Goal: Task Accomplishment & Management: Complete application form

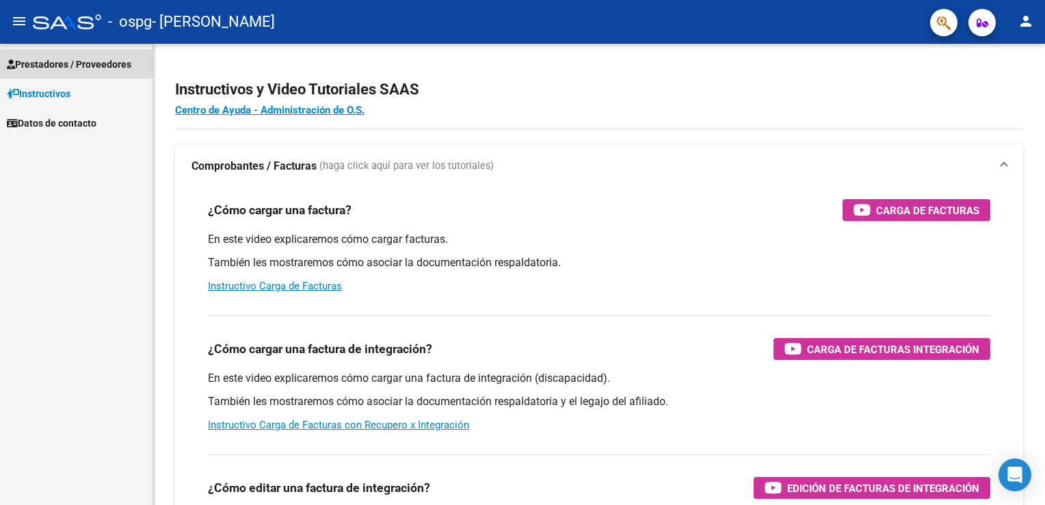
click at [71, 62] on span "Prestadores / Proveedores" at bounding box center [69, 64] width 124 height 15
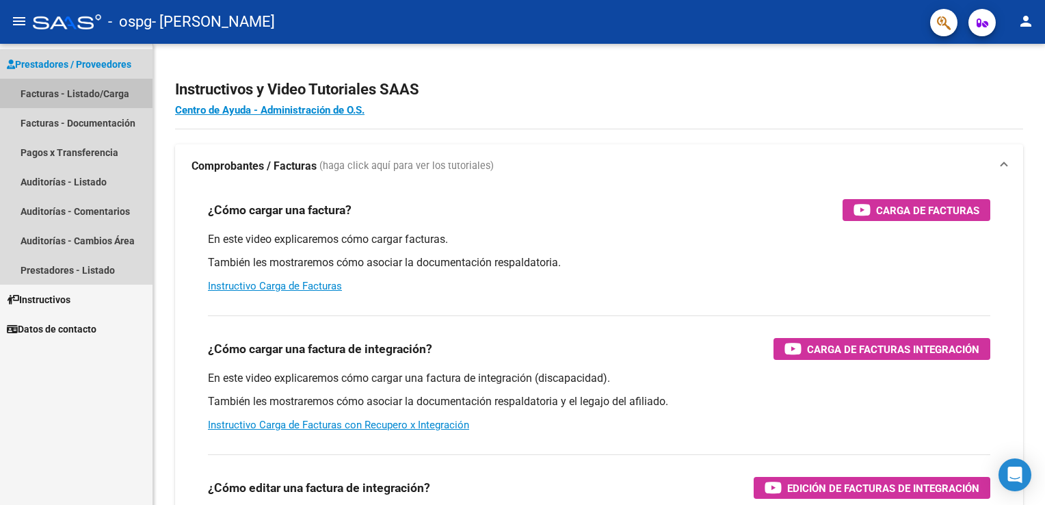
click at [49, 92] on link "Facturas - Listado/Carga" at bounding box center [76, 93] width 152 height 29
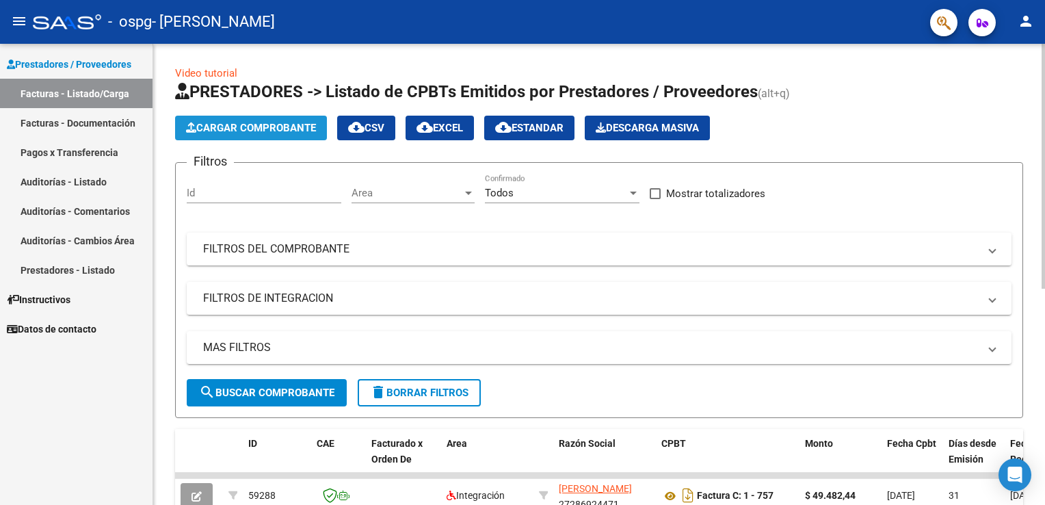
click at [268, 123] on span "Cargar Comprobante" at bounding box center [251, 128] width 130 height 12
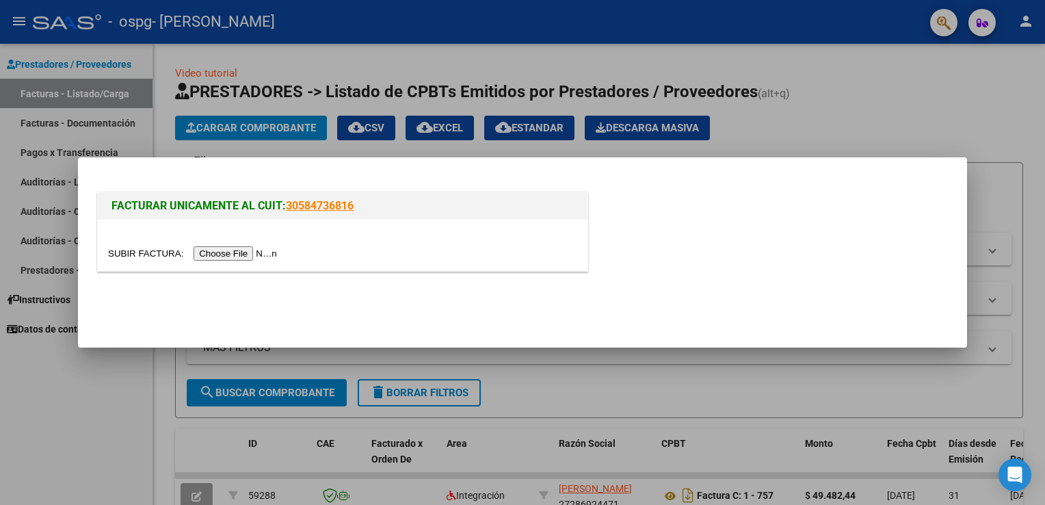
click at [230, 252] on input "file" at bounding box center [194, 253] width 173 height 14
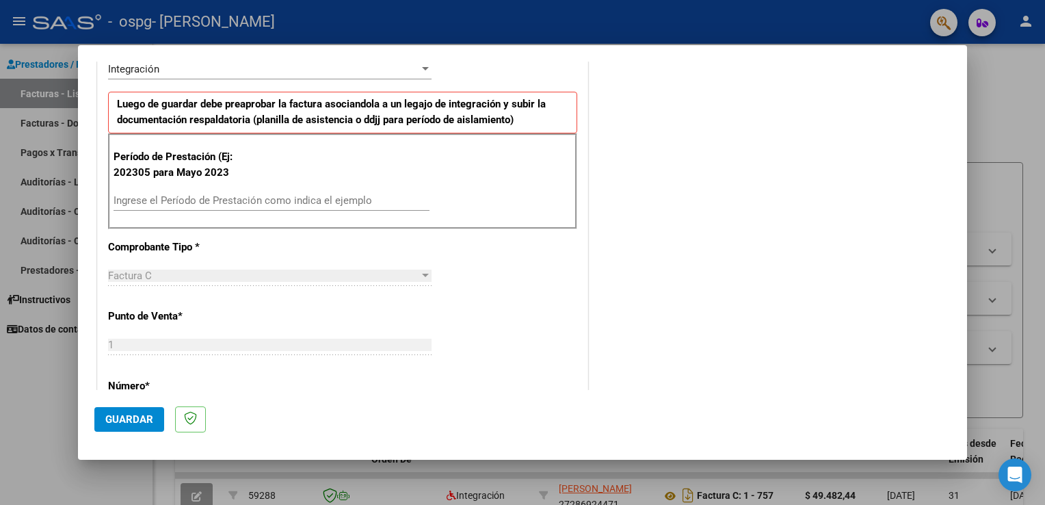
scroll to position [328, 0]
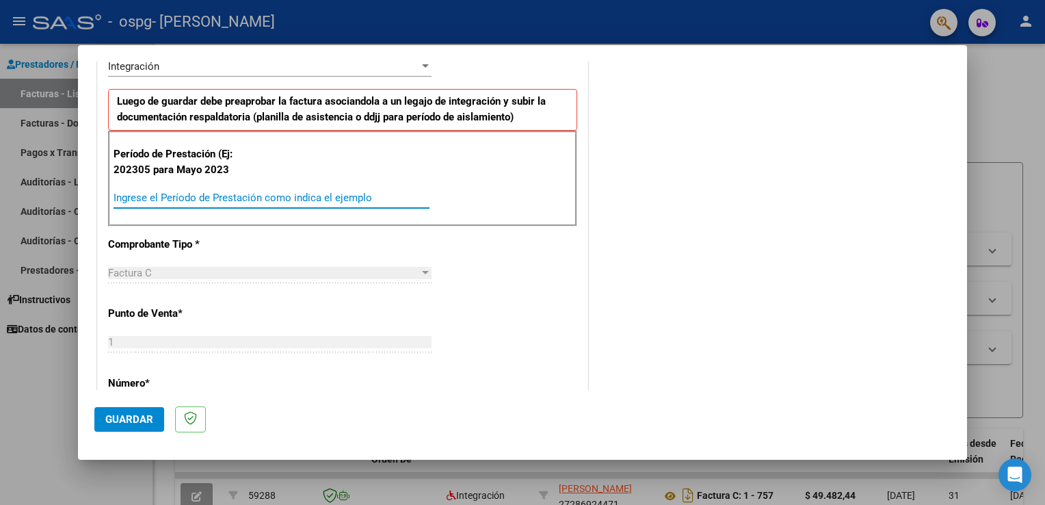
click at [141, 196] on input "Ingrese el Período de Prestación como indica el ejemplo" at bounding box center [272, 197] width 316 height 12
type input "202507"
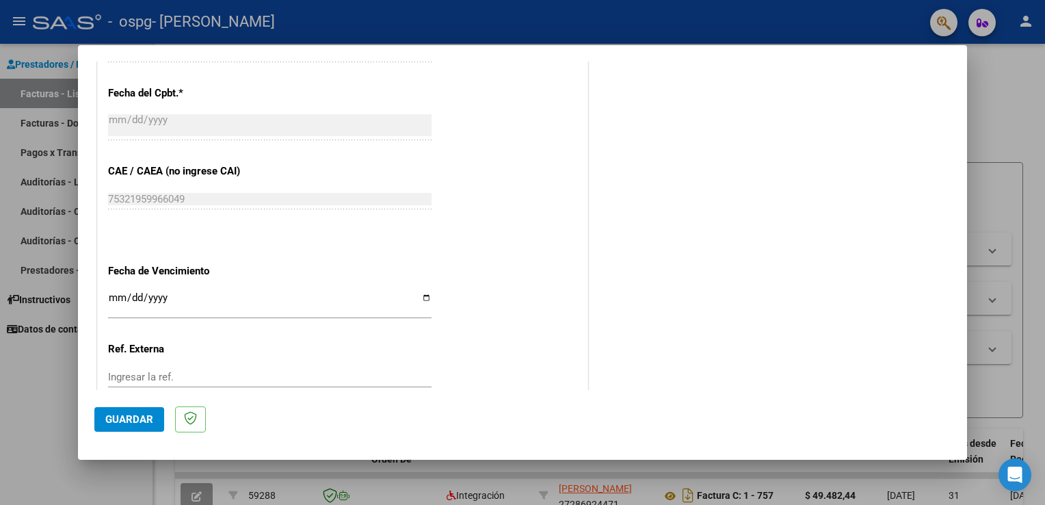
scroll to position [848, 0]
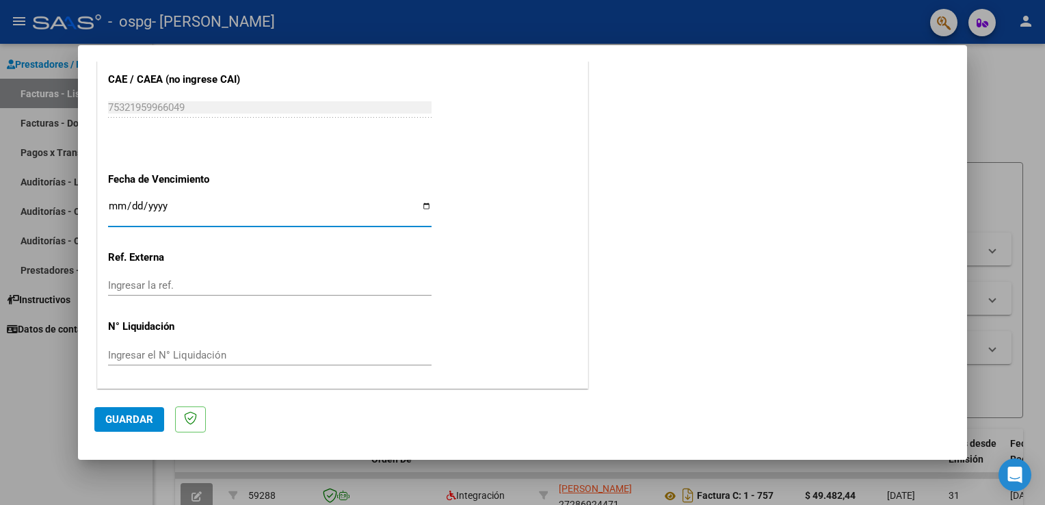
click at [422, 207] on input "Ingresar la fecha" at bounding box center [269, 211] width 323 height 22
type input "[DATE]"
click at [125, 416] on span "Guardar" at bounding box center [129, 419] width 48 height 12
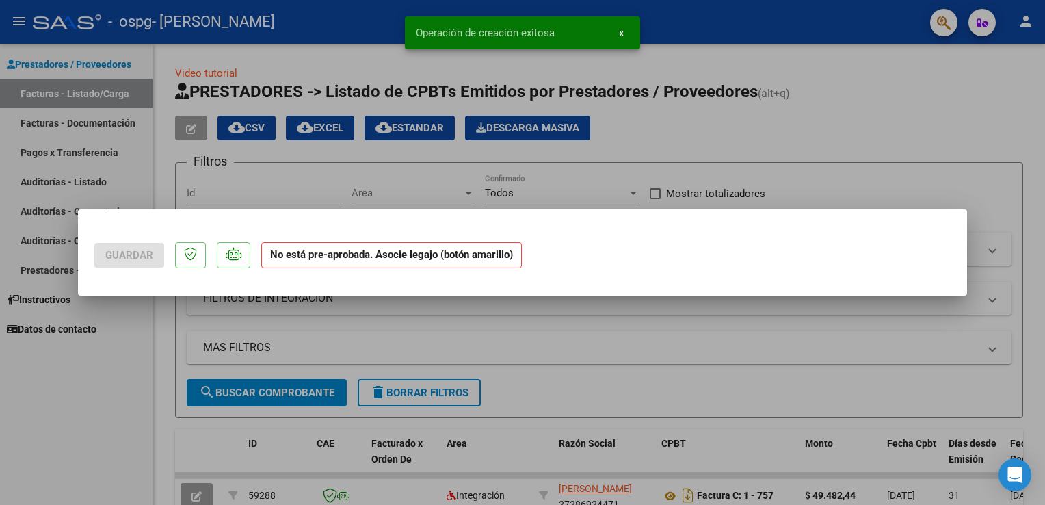
scroll to position [0, 0]
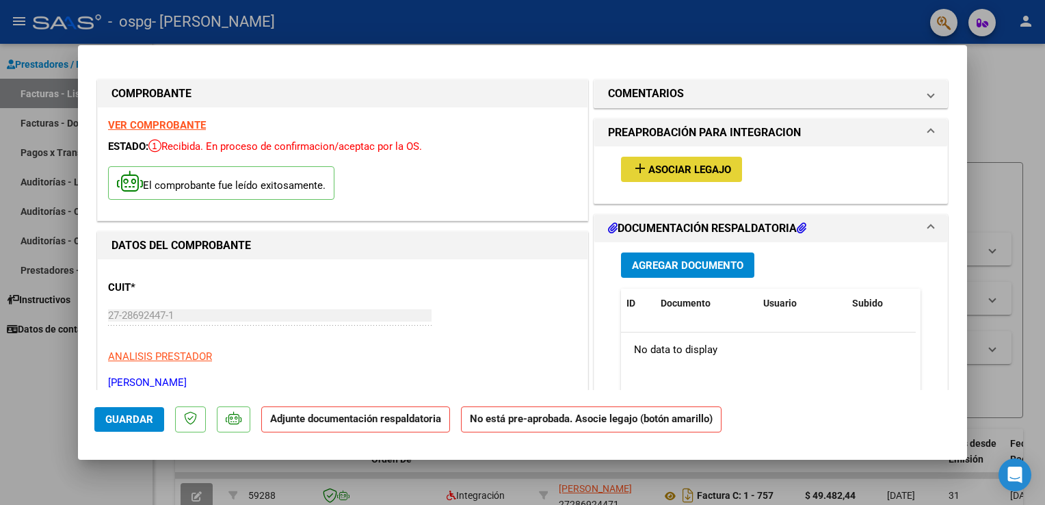
click at [665, 169] on span "Asociar Legajo" at bounding box center [689, 169] width 83 height 12
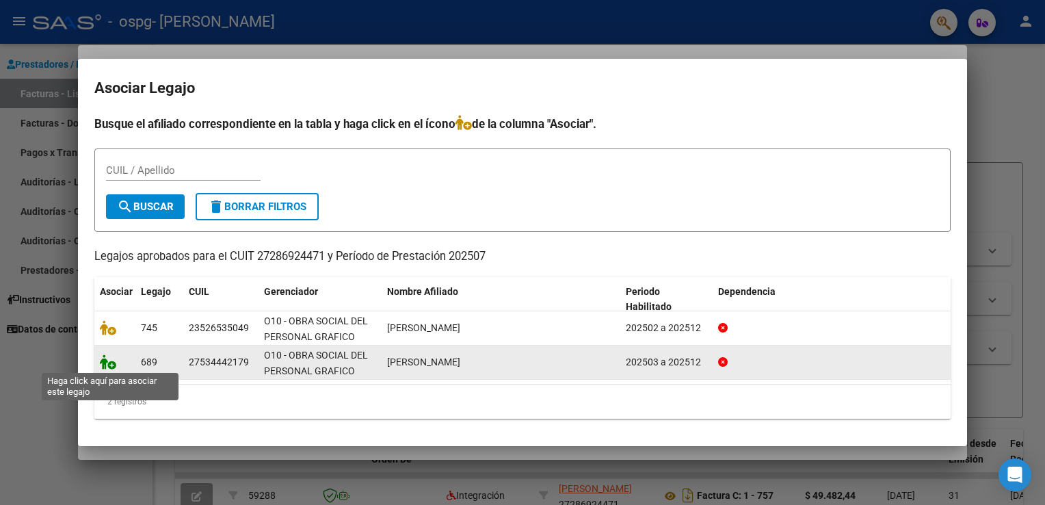
click at [109, 362] on icon at bounding box center [108, 361] width 16 height 15
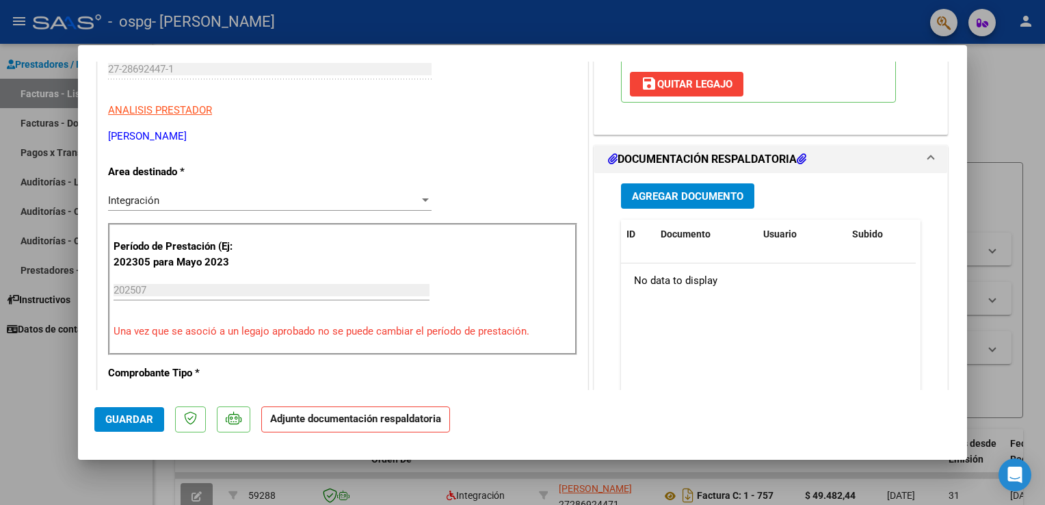
scroll to position [337, 0]
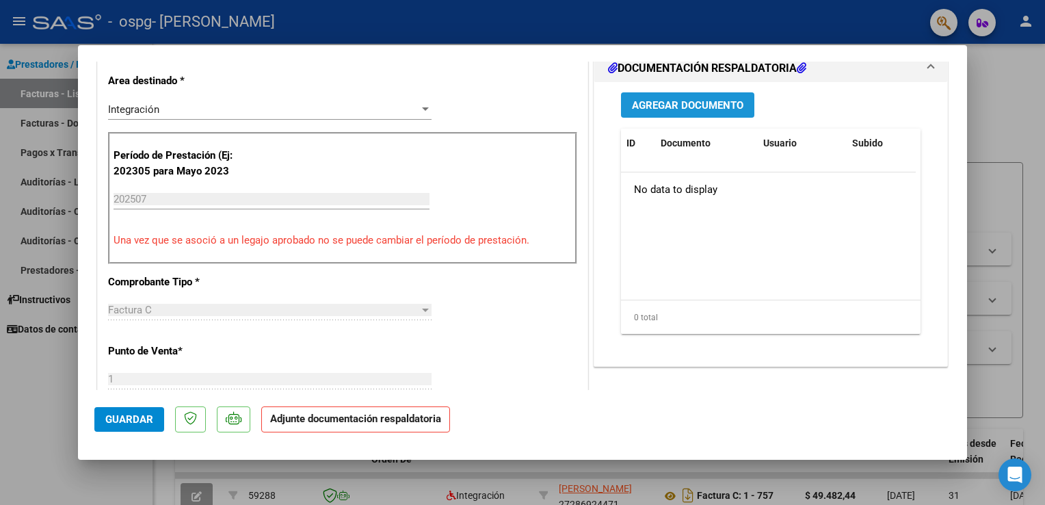
click at [678, 106] on span "Agregar Documento" at bounding box center [687, 105] width 111 height 12
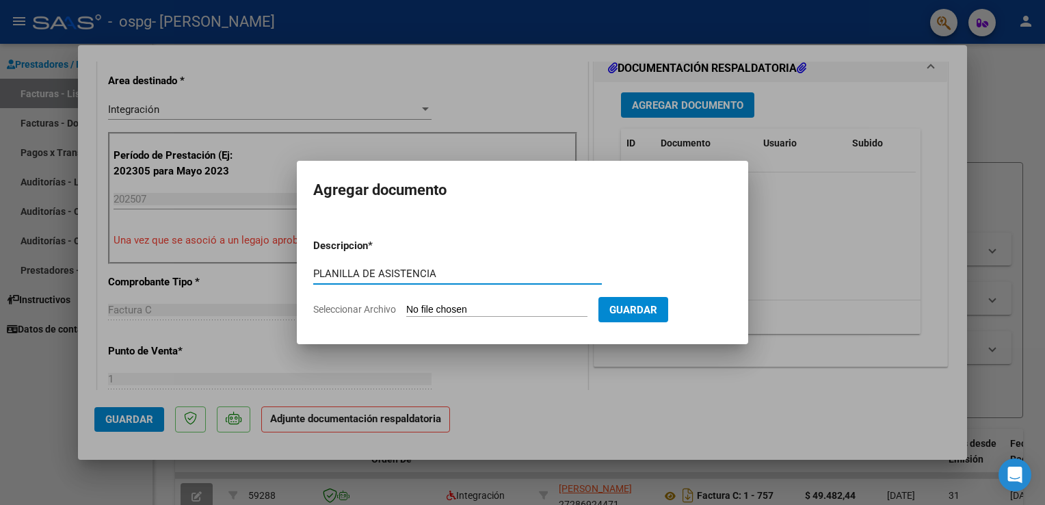
type input "PLANILLA DE ASISTENCIA"
click at [473, 259] on form "Descripcion * PLANILLA DE ASISTENCIA Escriba aquí una descripcion Seleccionar A…" at bounding box center [522, 278] width 419 height 100
click at [367, 310] on span "Seleccionar Archivo" at bounding box center [354, 309] width 83 height 11
click at [406, 310] on input "Seleccionar Archivo" at bounding box center [496, 310] width 181 height 13
type input "C:\fakepath\planilla de asistencia [PERSON_NAME] .pdf"
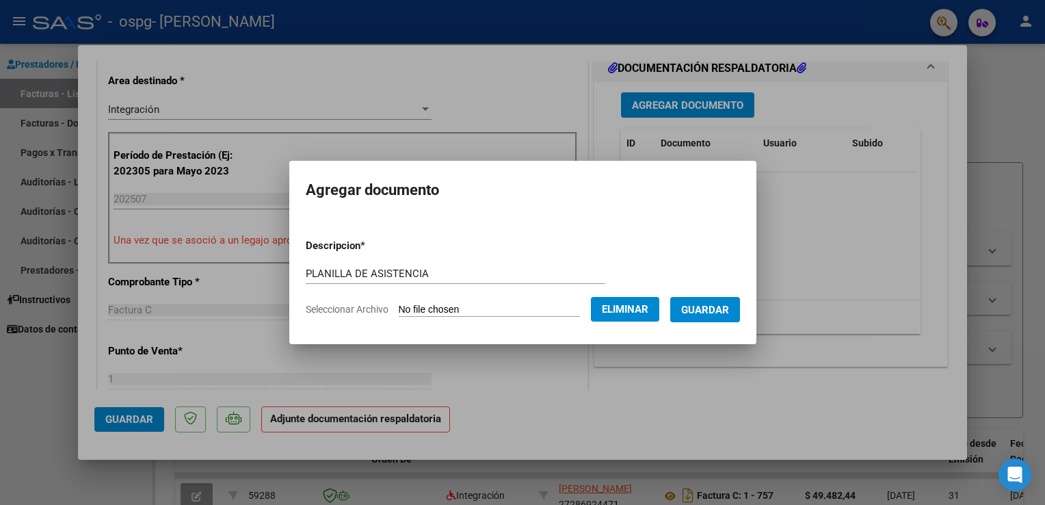
click at [726, 309] on span "Guardar" at bounding box center [705, 310] width 48 height 12
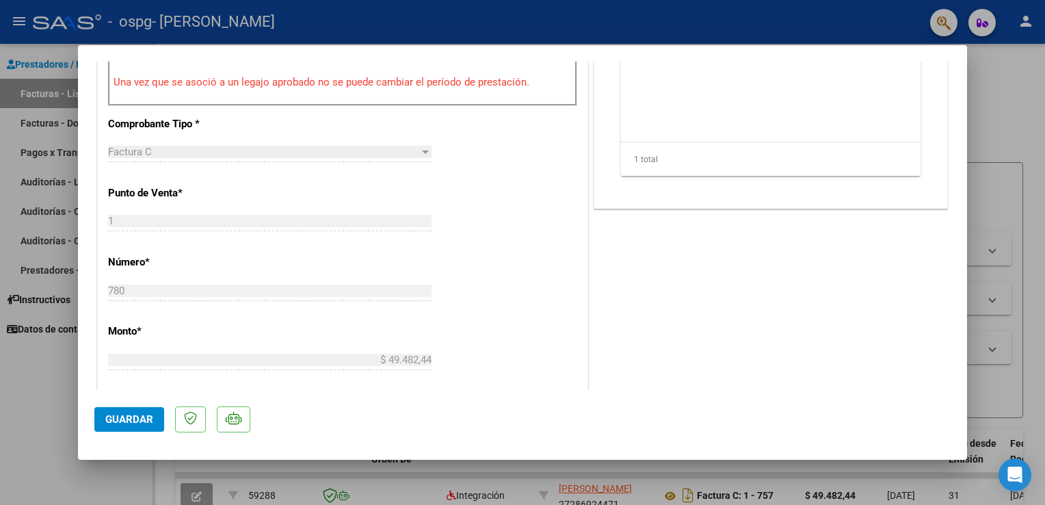
scroll to position [155, 0]
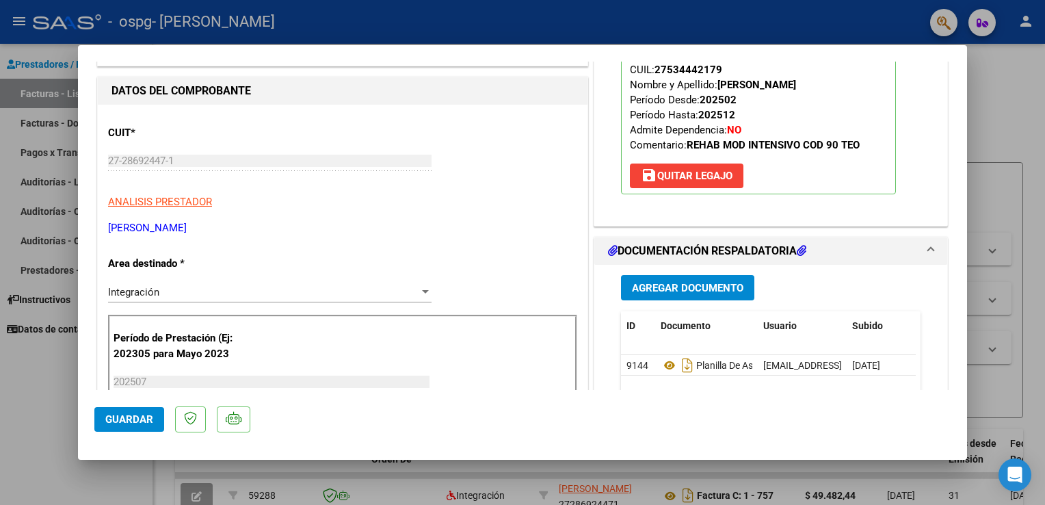
drag, startPoint x: 966, startPoint y: 326, endPoint x: 953, endPoint y: 94, distance: 232.2
click at [953, 94] on mat-dialog-content "COMPROBANTE VER COMPROBANTE ESTADO: Recibida. En proceso de confirmacion/acepta…" at bounding box center [522, 226] width 889 height 328
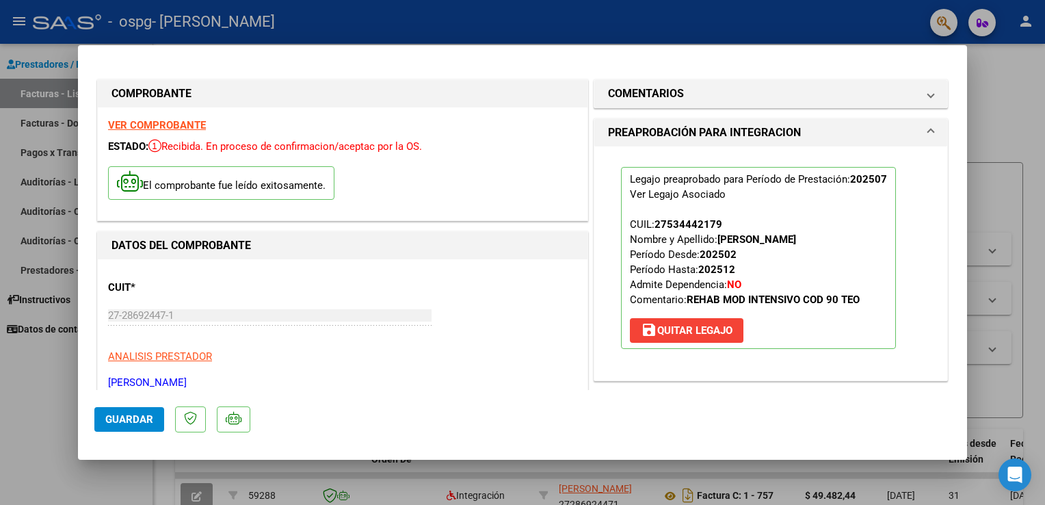
click at [123, 419] on span "Guardar" at bounding box center [129, 419] width 48 height 12
click at [1001, 98] on div at bounding box center [522, 252] width 1045 height 505
type input "$ 0,00"
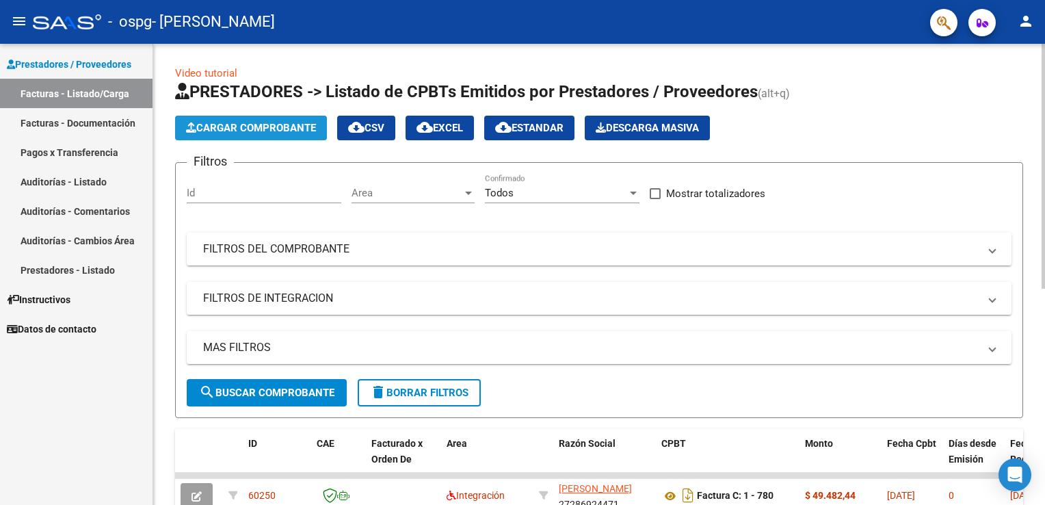
click at [248, 124] on span "Cargar Comprobante" at bounding box center [251, 128] width 130 height 12
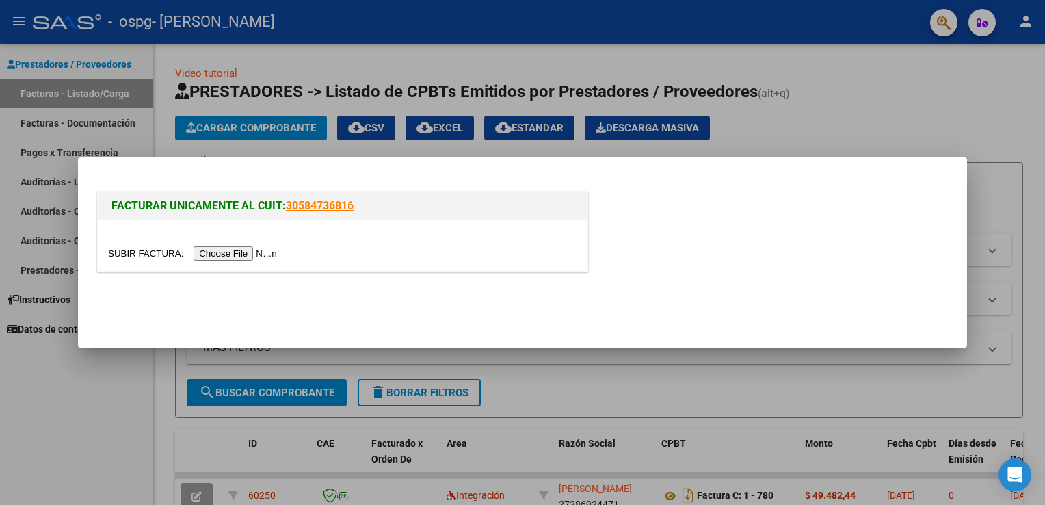
click at [226, 252] on input "file" at bounding box center [194, 253] width 173 height 14
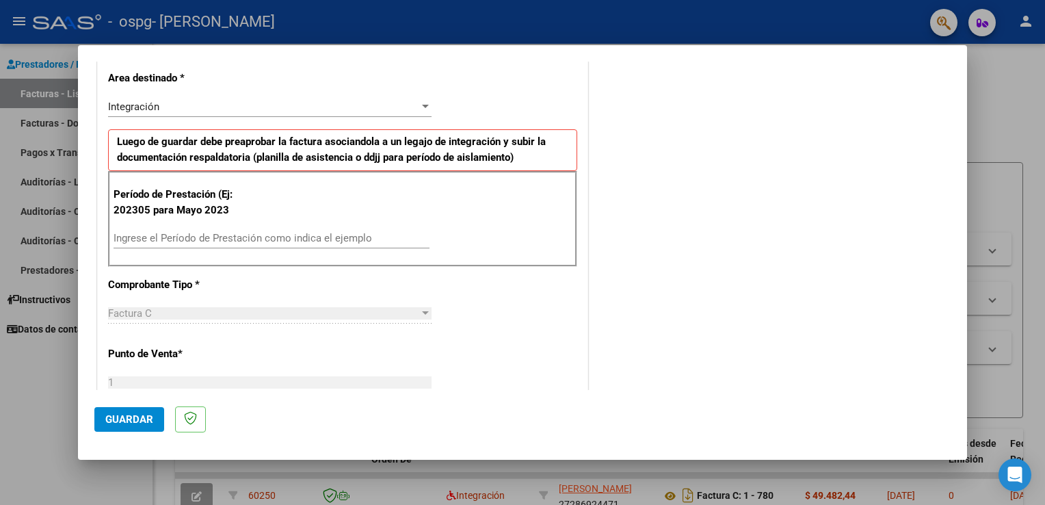
scroll to position [301, 0]
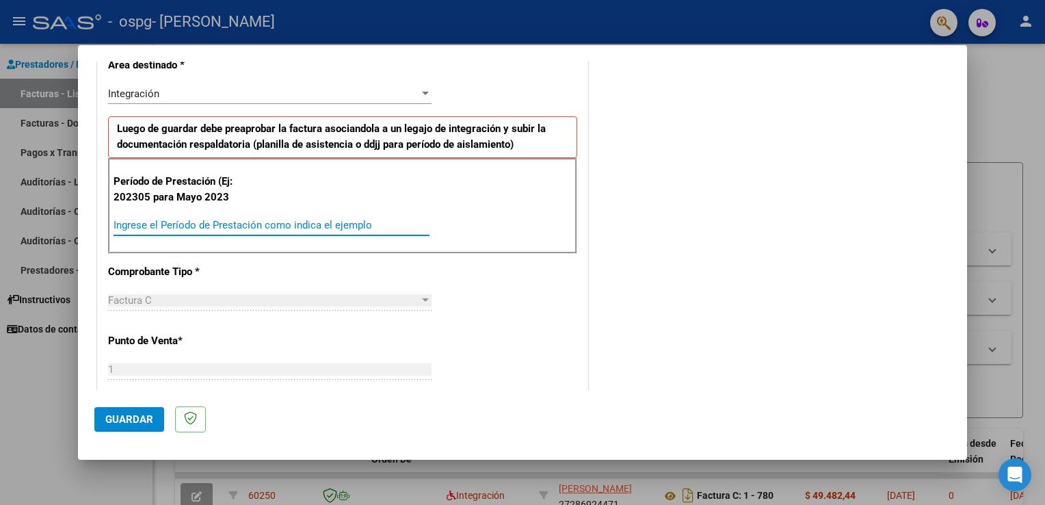
click at [126, 225] on input "Ingrese el Período de Prestación como indica el ejemplo" at bounding box center [272, 225] width 316 height 12
type input "202507"
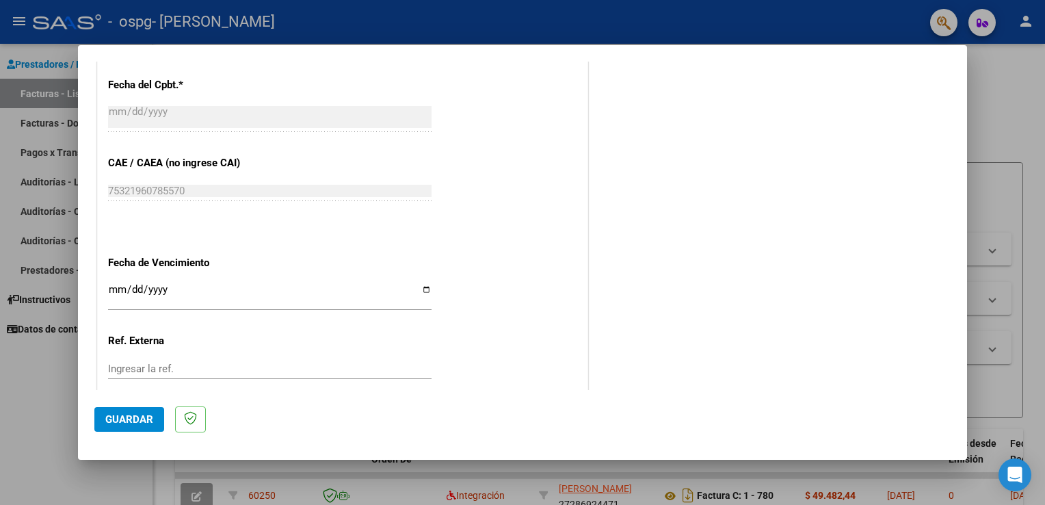
scroll to position [766, 0]
click at [421, 292] on input "Ingresar la fecha" at bounding box center [269, 293] width 323 height 22
click at [424, 287] on input "Ingresar la fecha" at bounding box center [269, 293] width 323 height 22
type input "[DATE]"
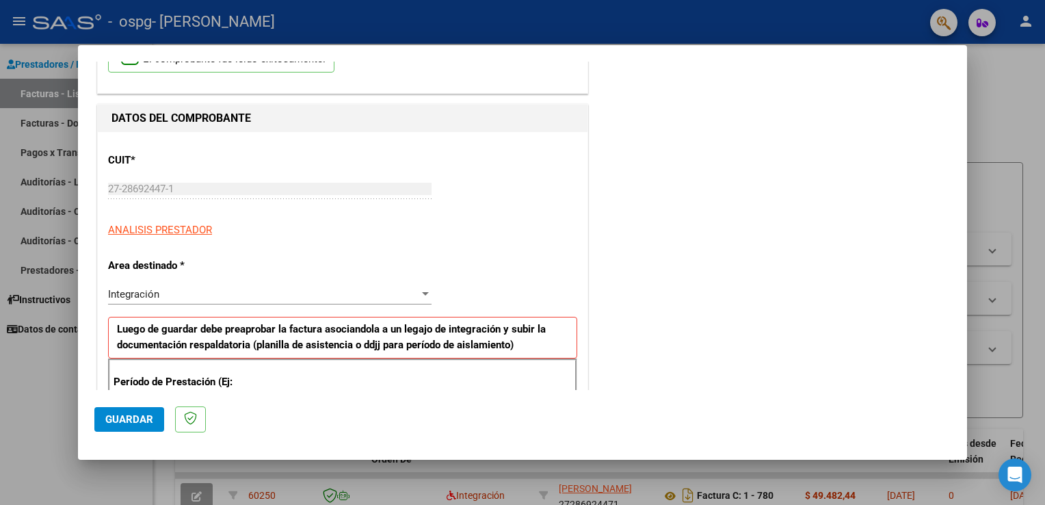
scroll to position [64, 0]
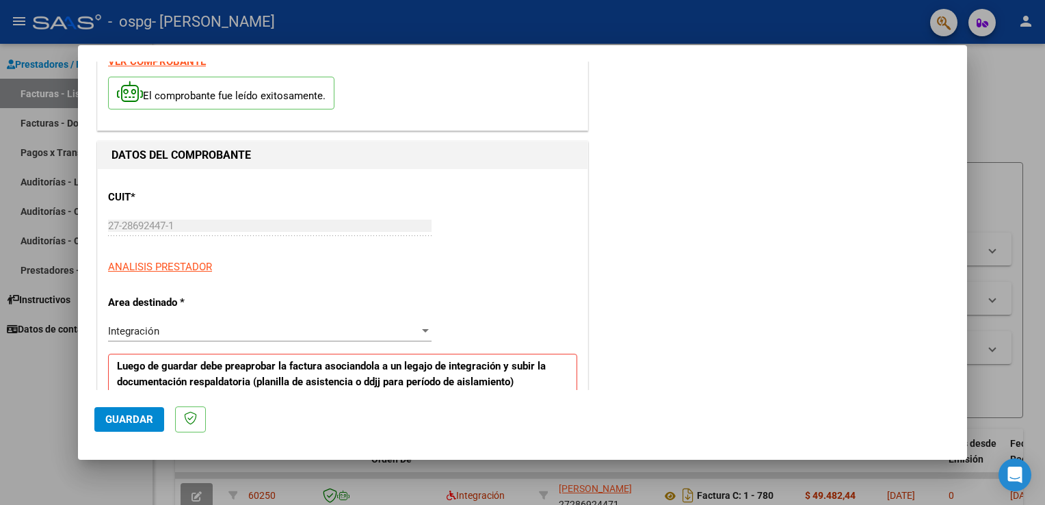
click at [118, 424] on span "Guardar" at bounding box center [129, 419] width 48 height 12
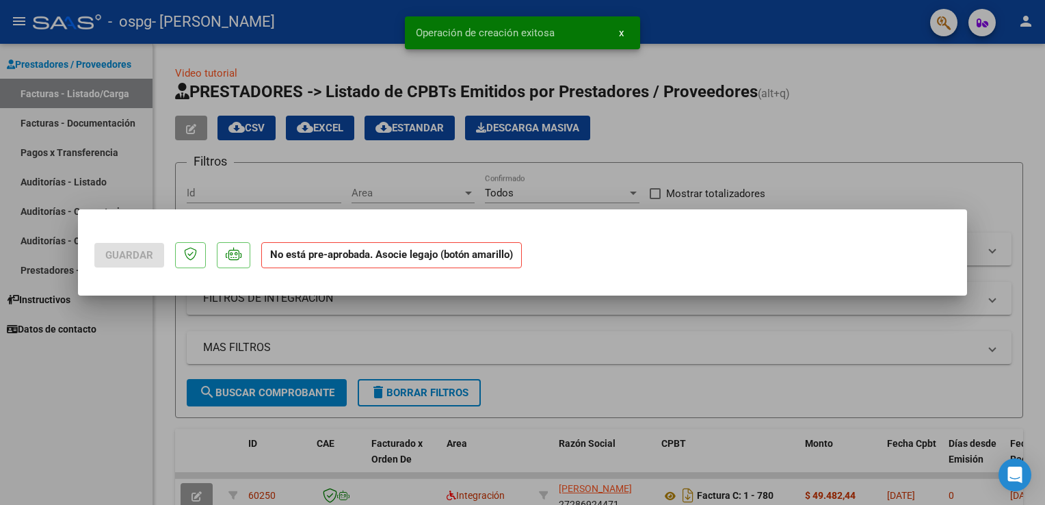
scroll to position [0, 0]
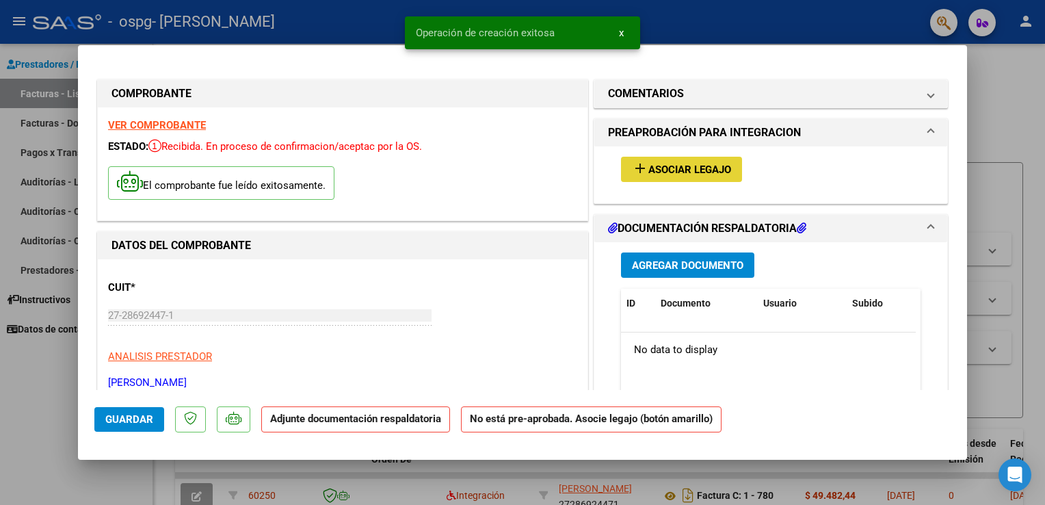
click at [671, 163] on span "Asociar Legajo" at bounding box center [689, 169] width 83 height 12
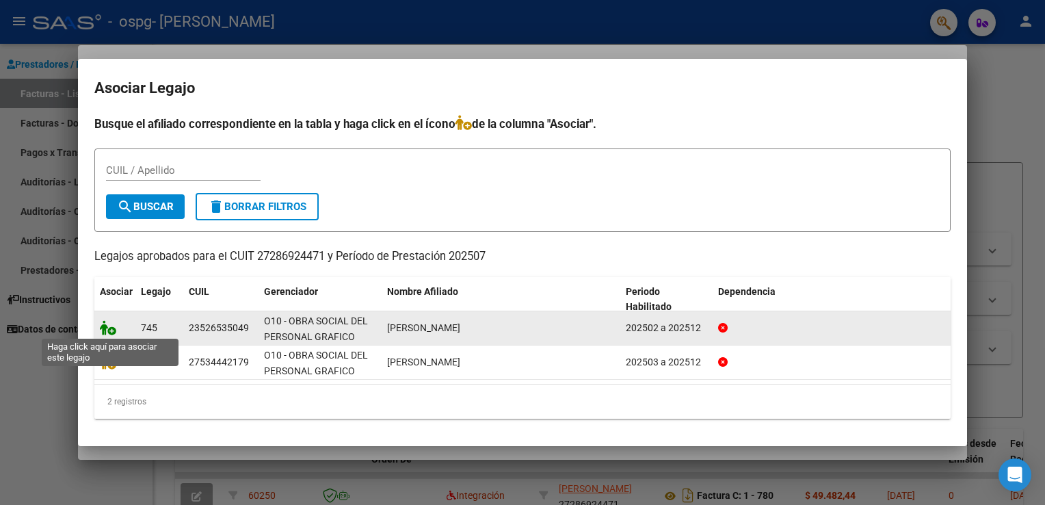
click at [108, 328] on icon at bounding box center [108, 327] width 16 height 15
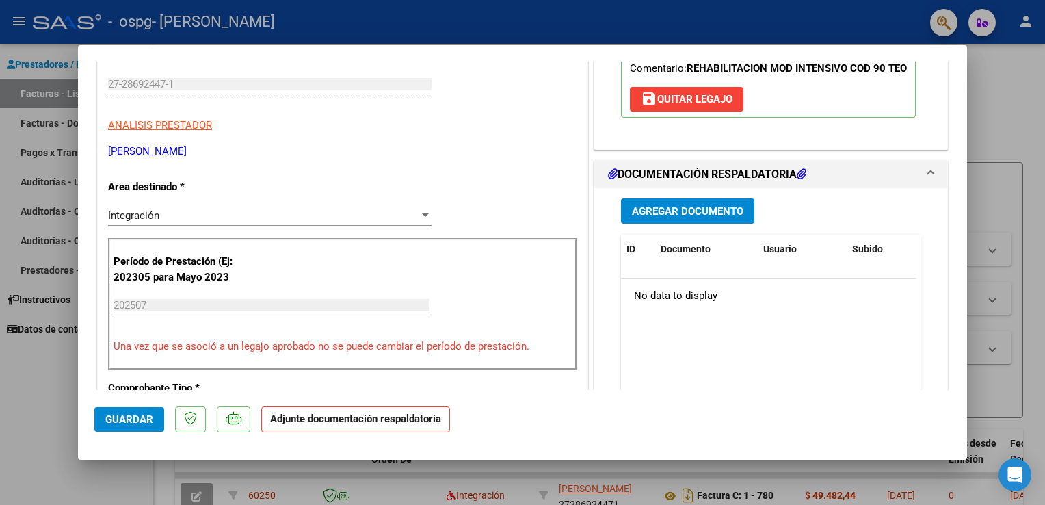
scroll to position [297, 0]
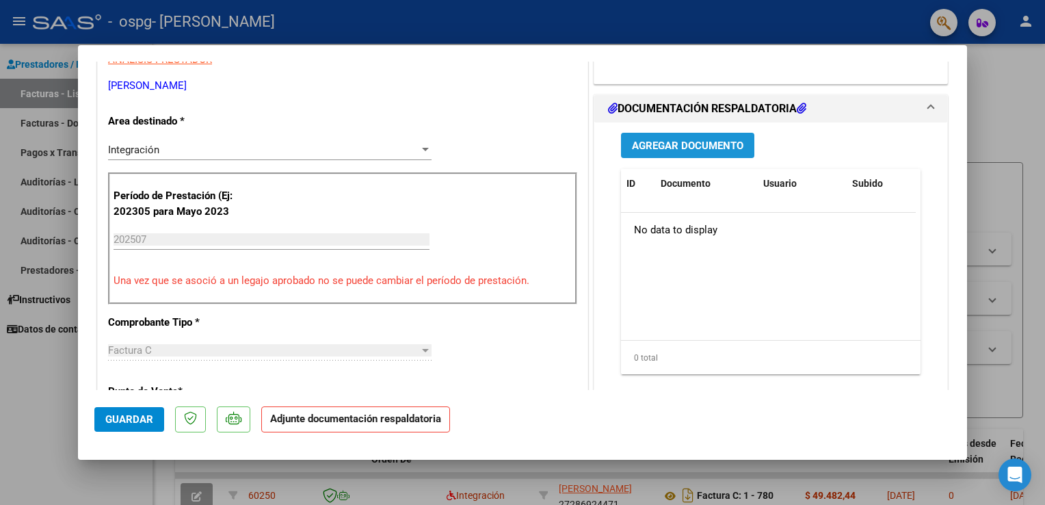
click at [702, 152] on span "Agregar Documento" at bounding box center [687, 146] width 111 height 12
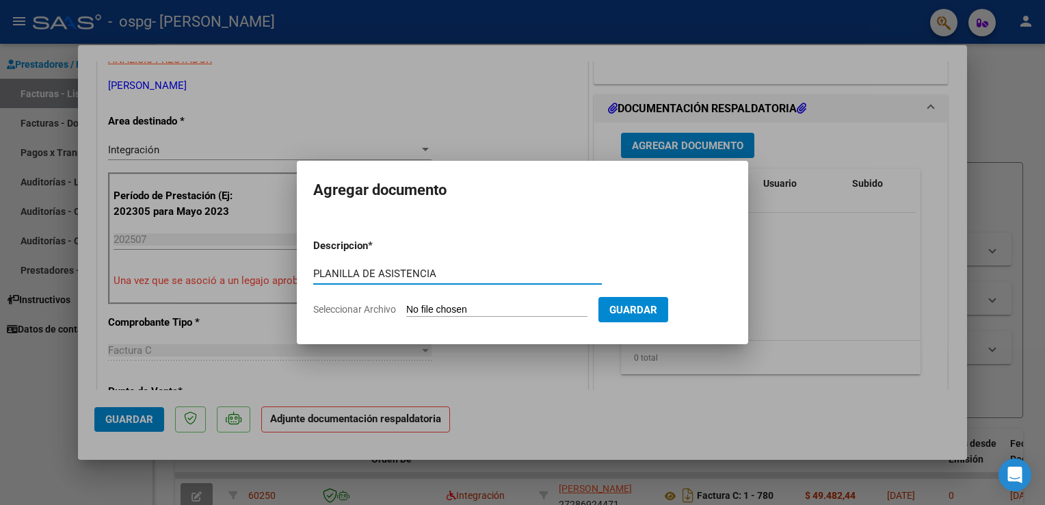
type input "PLANILLA DE ASISTENCIA"
click at [334, 310] on span "Seleccionar Archivo" at bounding box center [354, 309] width 83 height 11
click at [406, 310] on input "Seleccionar Archivo" at bounding box center [496, 310] width 181 height 13
type input "C:\fakepath\planilla de asistencia [PERSON_NAME].pdf"
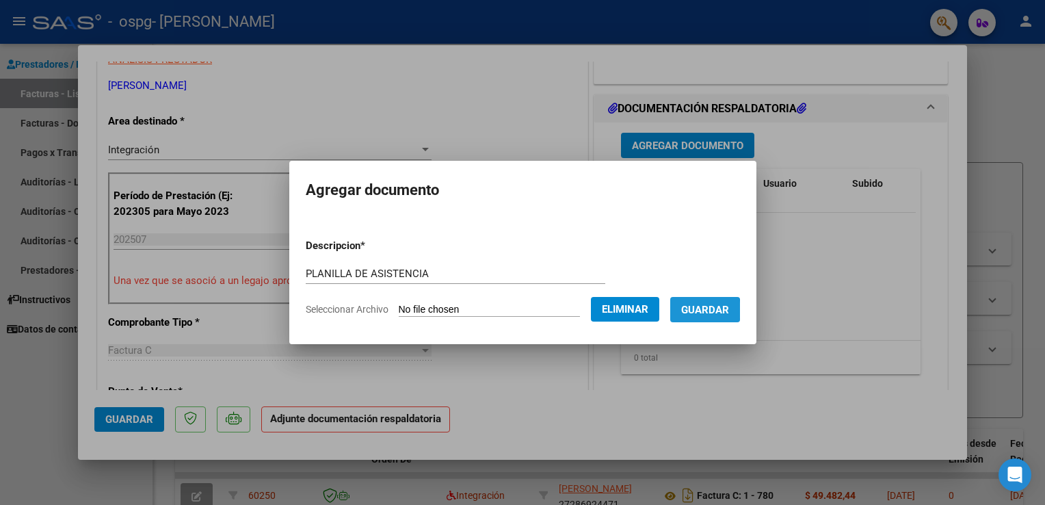
click at [711, 310] on span "Guardar" at bounding box center [705, 310] width 48 height 12
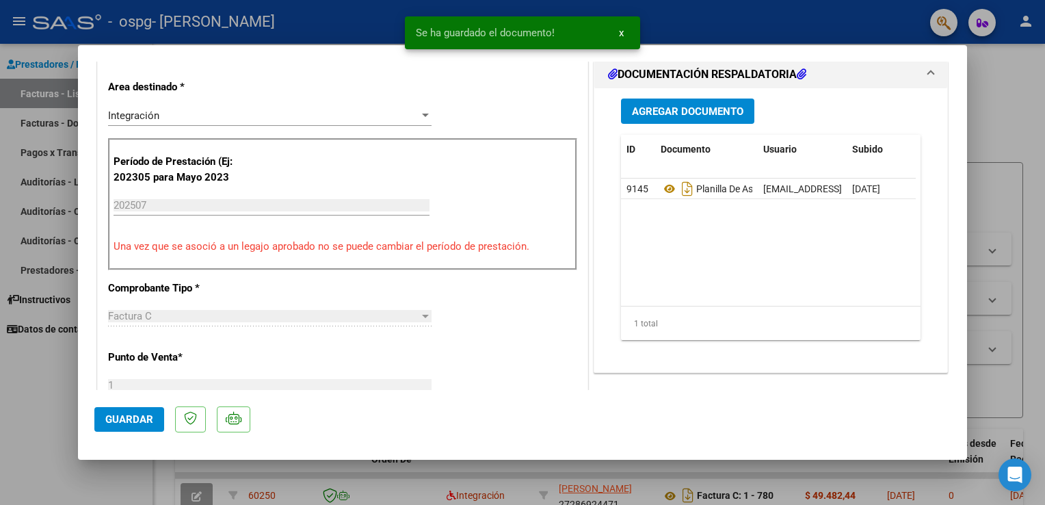
scroll to position [351, 0]
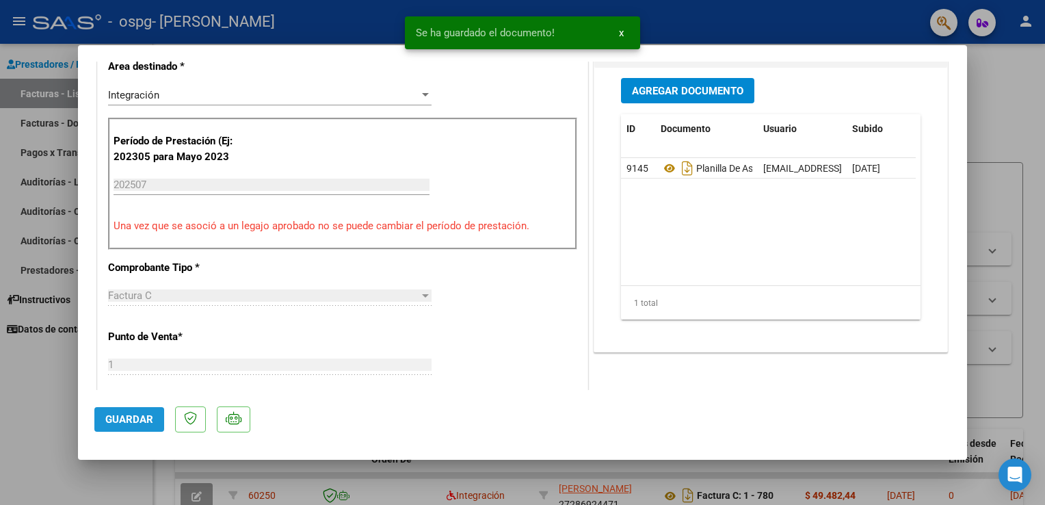
click at [122, 423] on span "Guardar" at bounding box center [129, 419] width 48 height 12
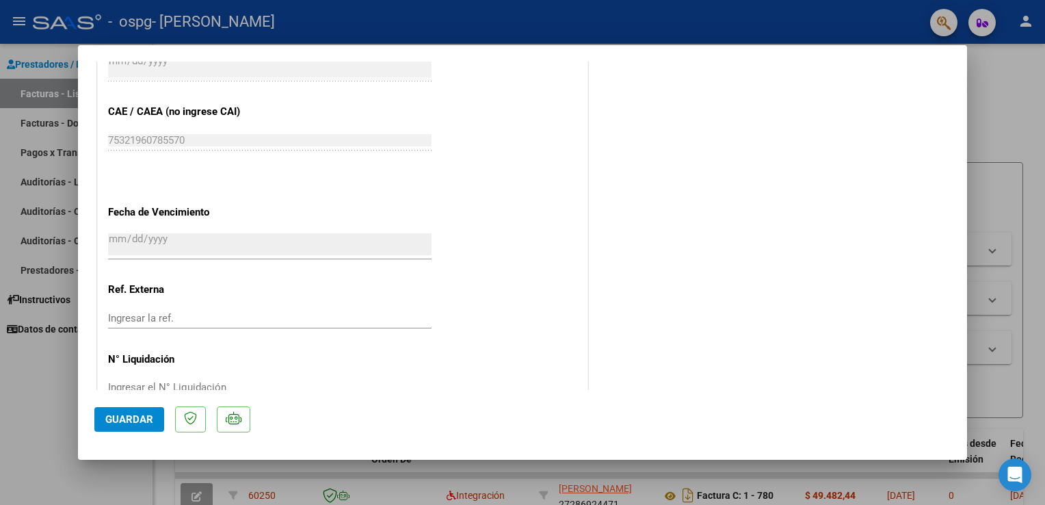
scroll to position [894, 0]
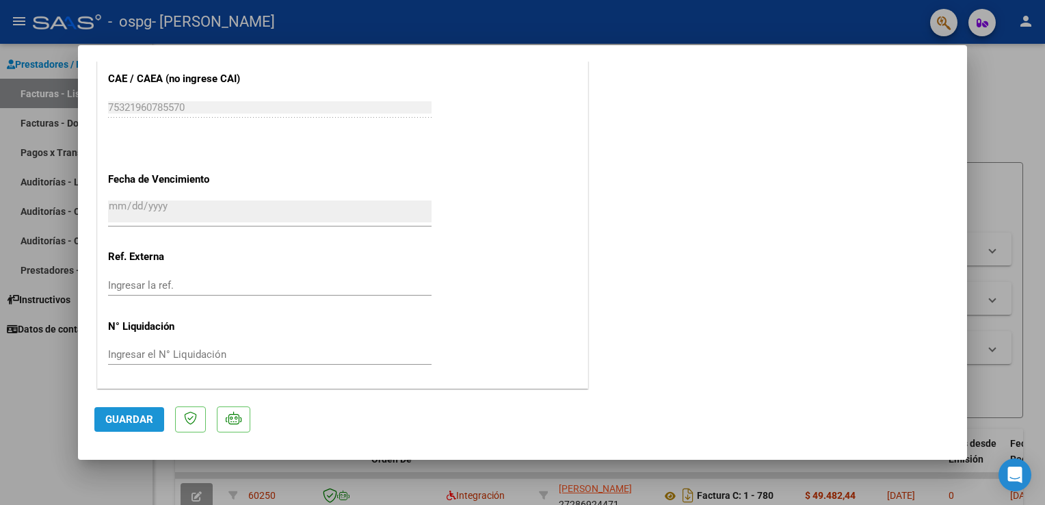
click at [123, 421] on span "Guardar" at bounding box center [129, 419] width 48 height 12
click at [1018, 146] on div at bounding box center [522, 252] width 1045 height 505
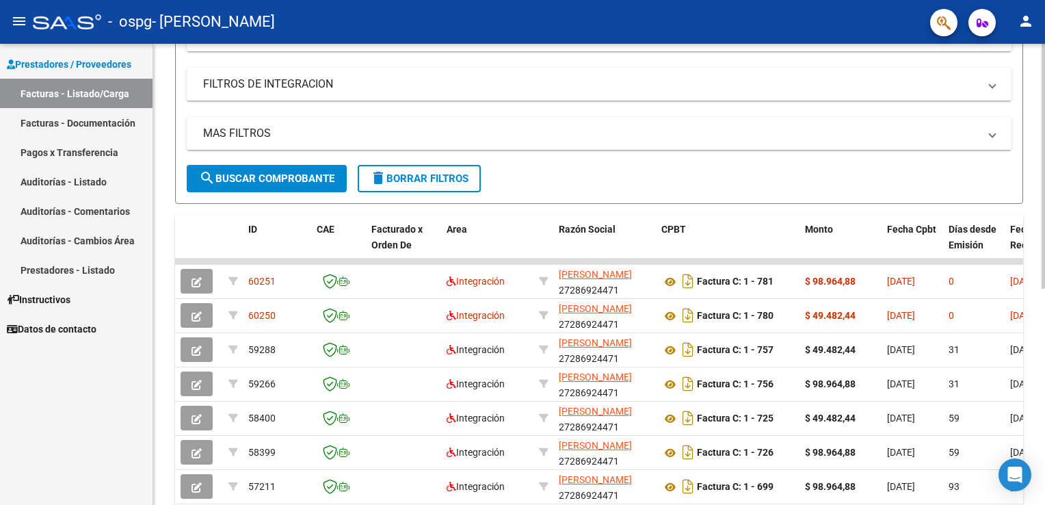
scroll to position [86, 0]
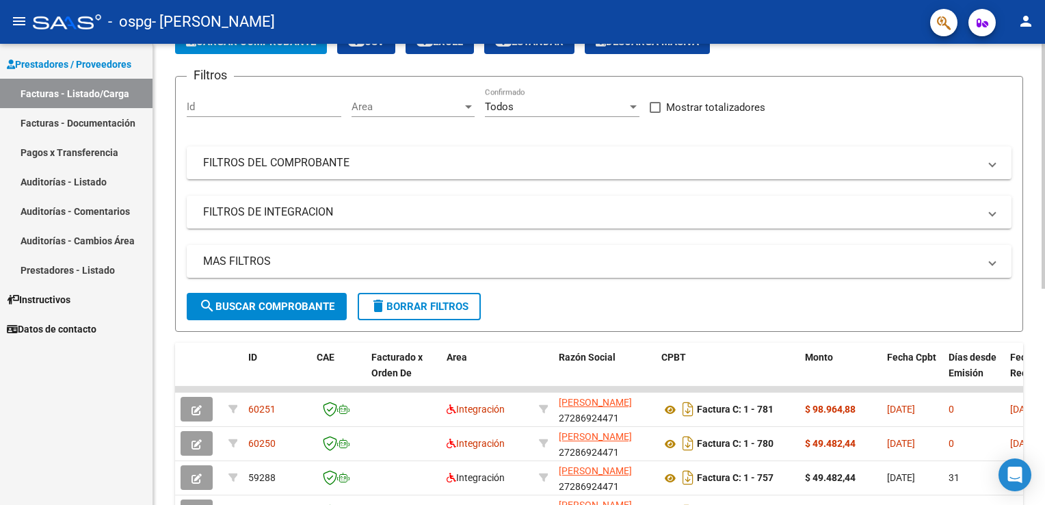
click at [1028, 297] on div "Video tutorial PRESTADORES -> Listado de CPBTs Emitidos por Prestadores / Prove…" at bounding box center [600, 388] width 895 height 860
